Goal: Obtain resource: Download file/media

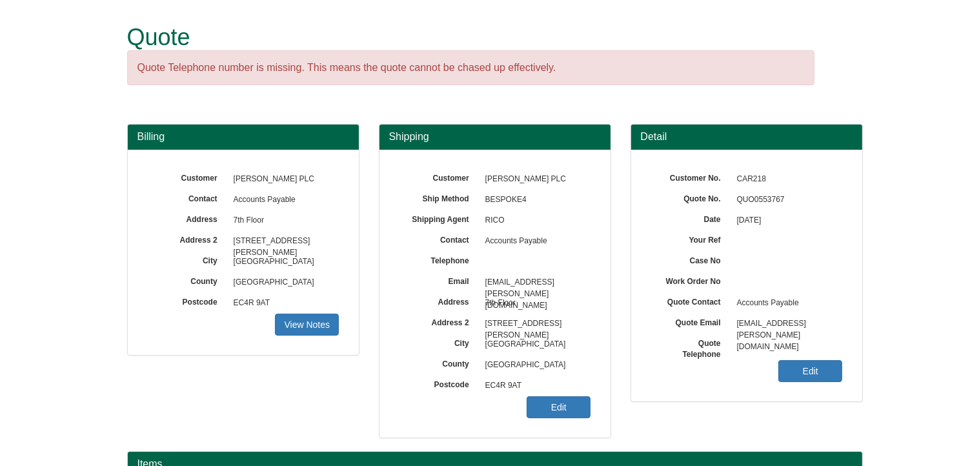
scroll to position [160, 0]
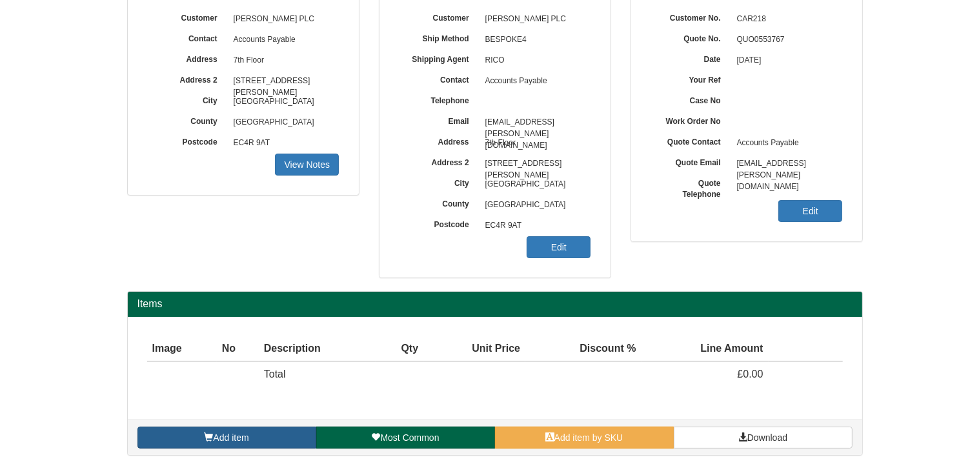
click at [292, 432] on link "Add item" at bounding box center [226, 438] width 179 height 22
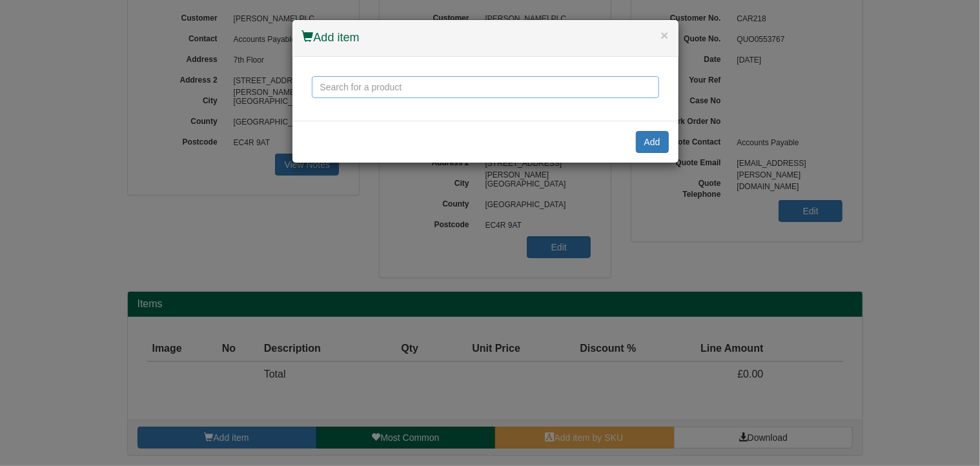
click at [355, 85] on input "text" at bounding box center [485, 87] width 347 height 22
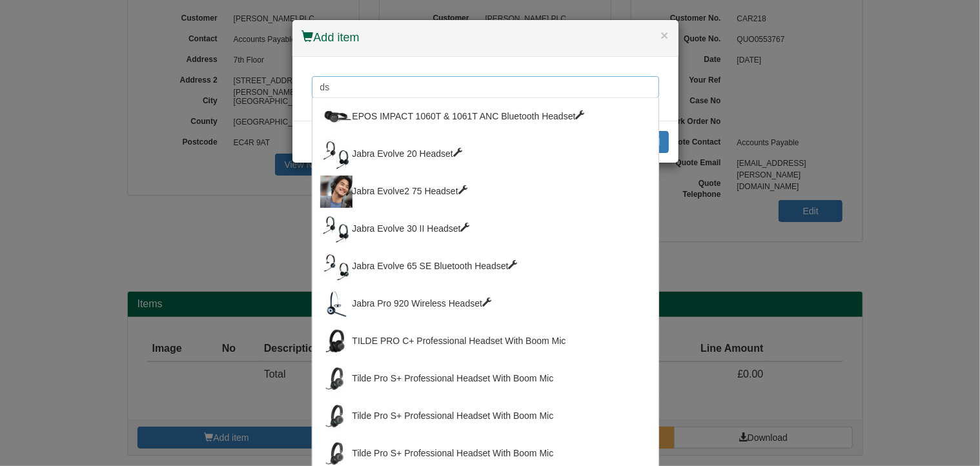
type input "d"
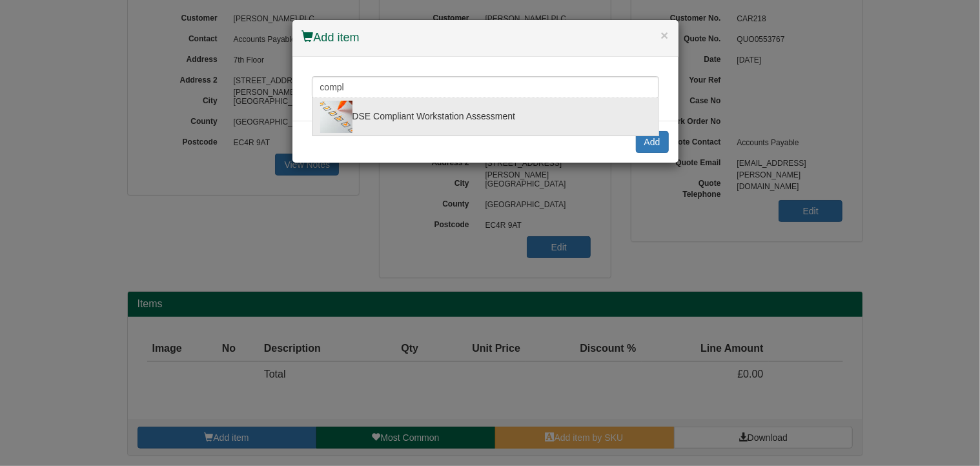
click at [412, 126] on div "DSE Compliant Workstation Assessment" at bounding box center [485, 117] width 330 height 32
type input "DSE Compliant Workstation Assessment"
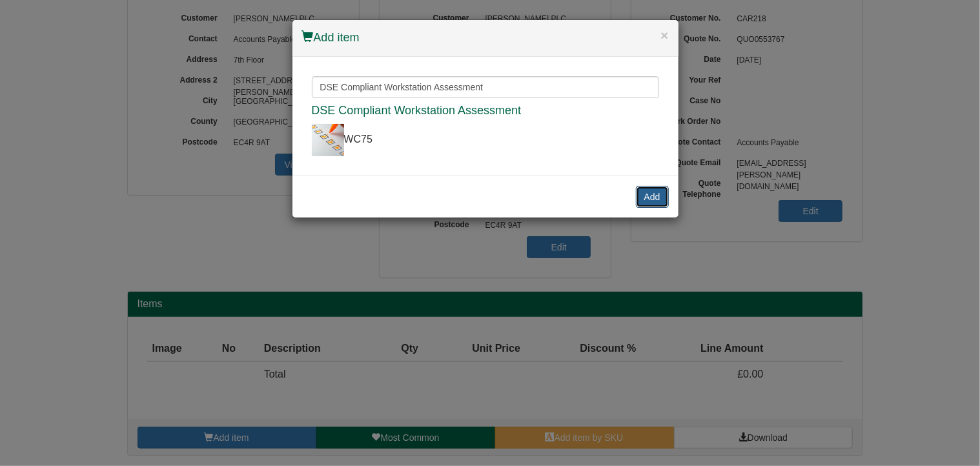
click at [652, 194] on button "Add" at bounding box center [652, 197] width 33 height 22
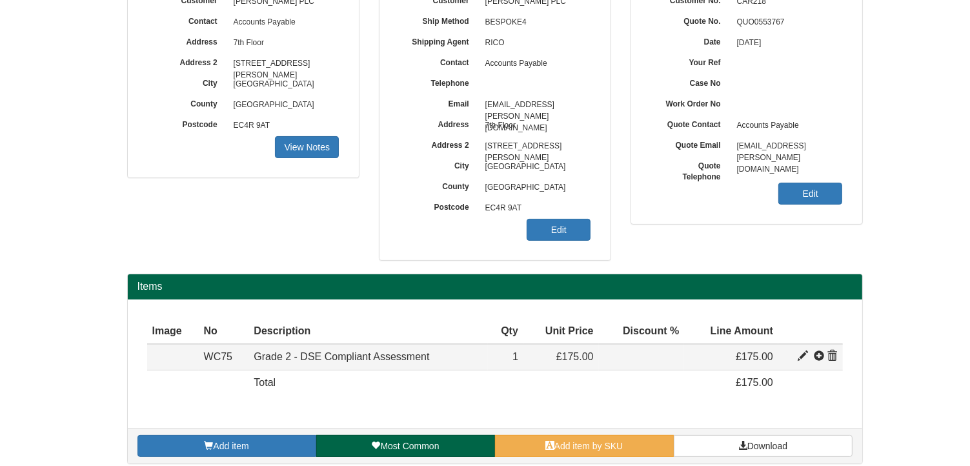
scroll to position [186, 0]
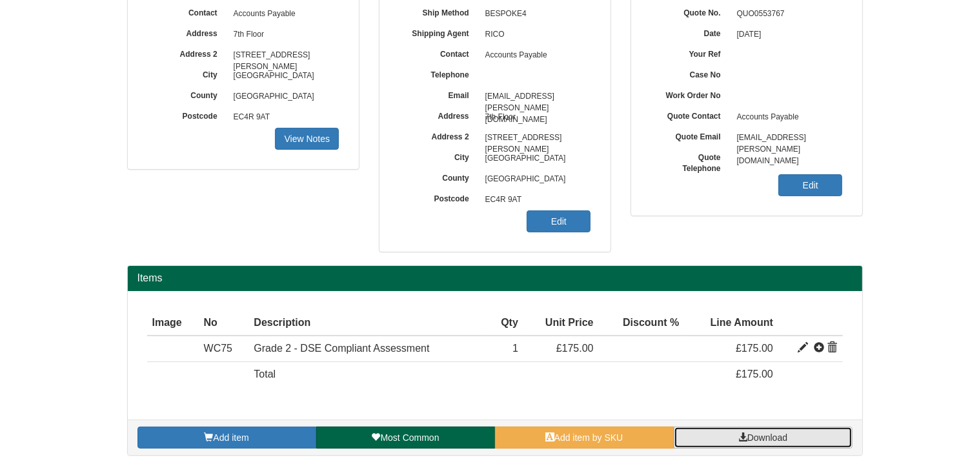
click at [773, 435] on span "Download" at bounding box center [767, 437] width 40 height 10
